Goal: Transaction & Acquisition: Purchase product/service

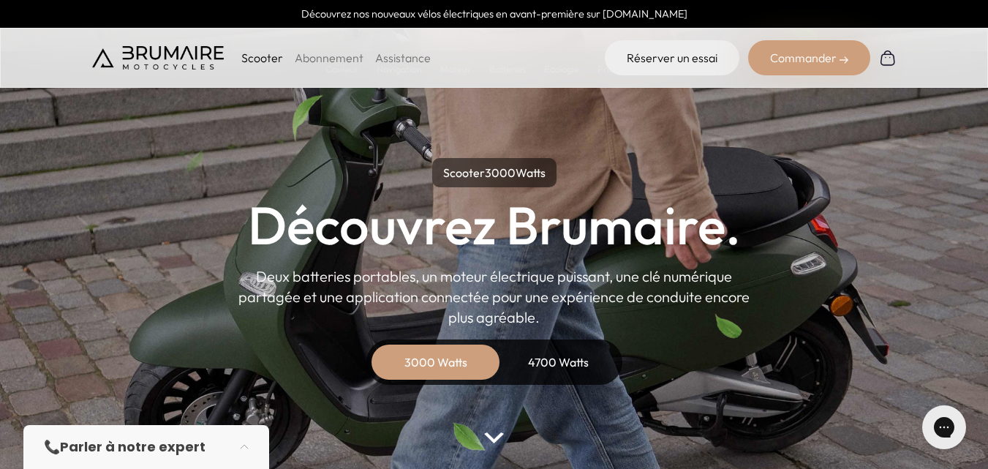
click at [247, 56] on p "Scooter" at bounding box center [262, 58] width 42 height 18
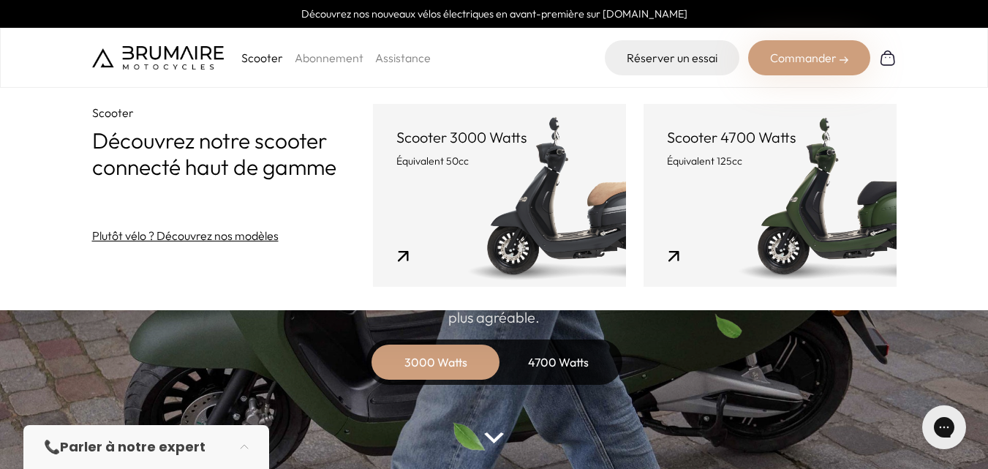
click at [505, 153] on header "Scooter 3000 Watts Équivalent 50cc" at bounding box center [499, 147] width 206 height 41
click at [498, 168] on link "Scooter 3000 Watts Équivalent 50cc" at bounding box center [499, 195] width 253 height 183
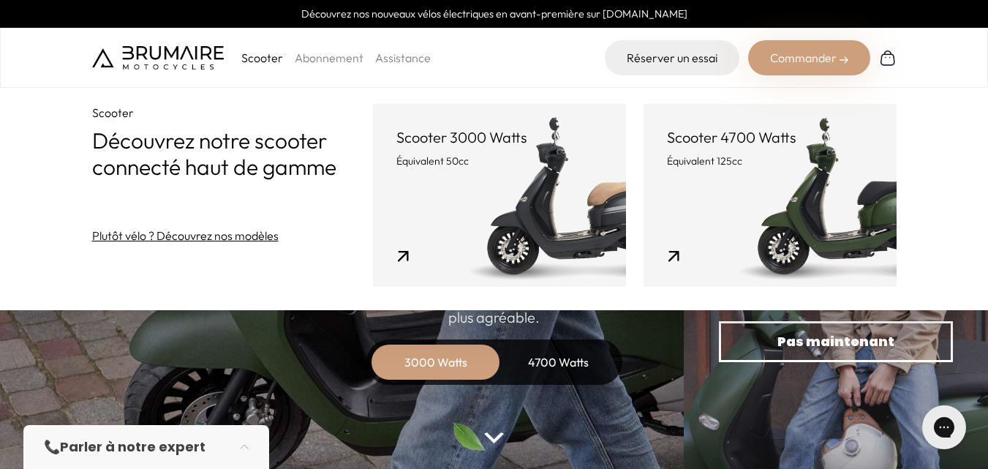
click at [796, 57] on div "Commander" at bounding box center [809, 57] width 122 height 35
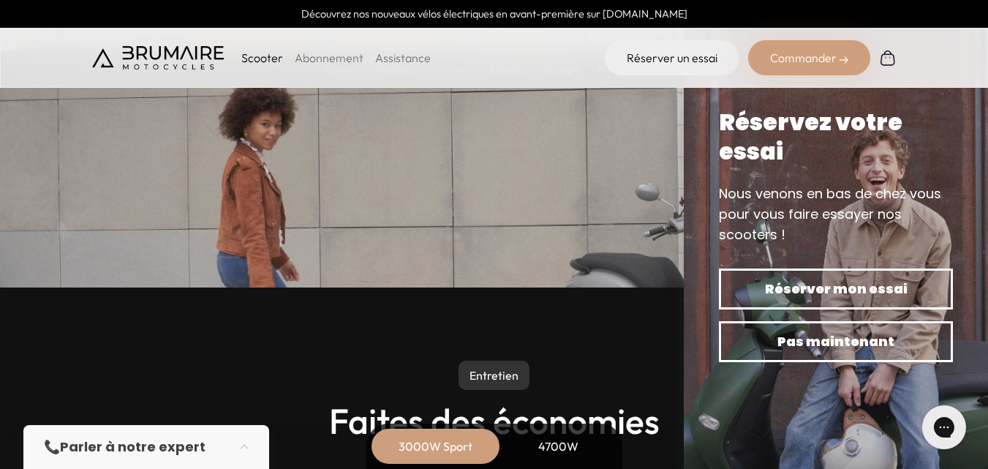
scroll to position [7402, 0]
